Goal: Obtain resource: Obtain resource

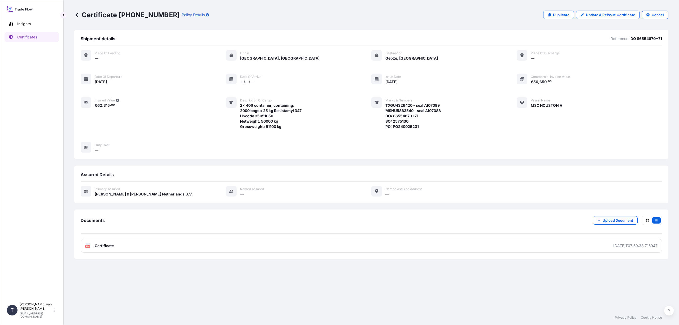
click at [76, 15] on icon at bounding box center [77, 14] width 3 height 5
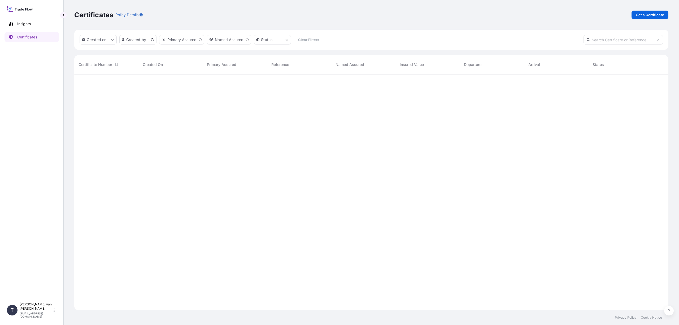
scroll to position [235, 590]
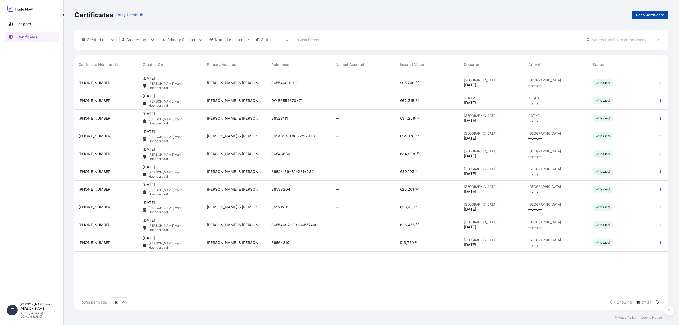
click at [646, 15] on p "Get a Certificate" at bounding box center [649, 14] width 28 height 5
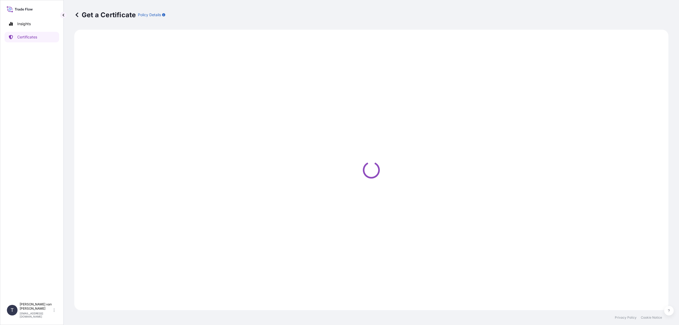
select select "Sea"
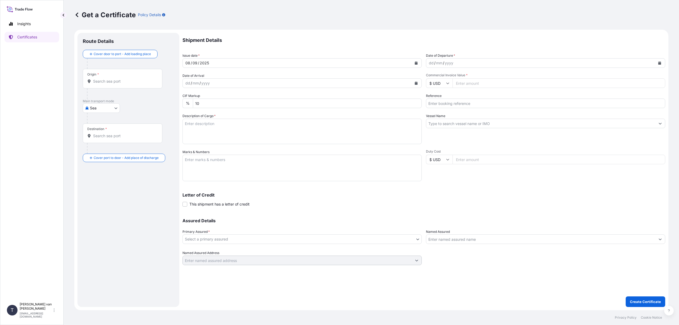
click at [76, 16] on icon at bounding box center [76, 14] width 5 height 5
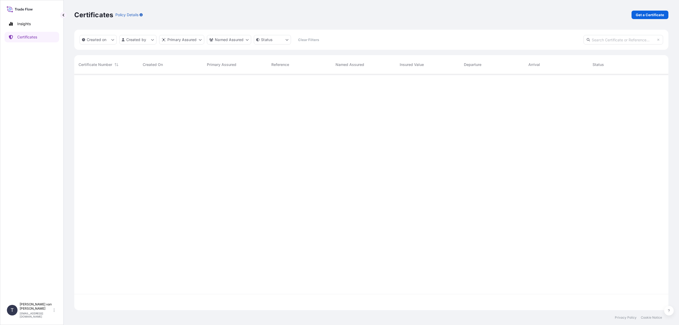
scroll to position [235, 590]
